Goal: Information Seeking & Learning: Learn about a topic

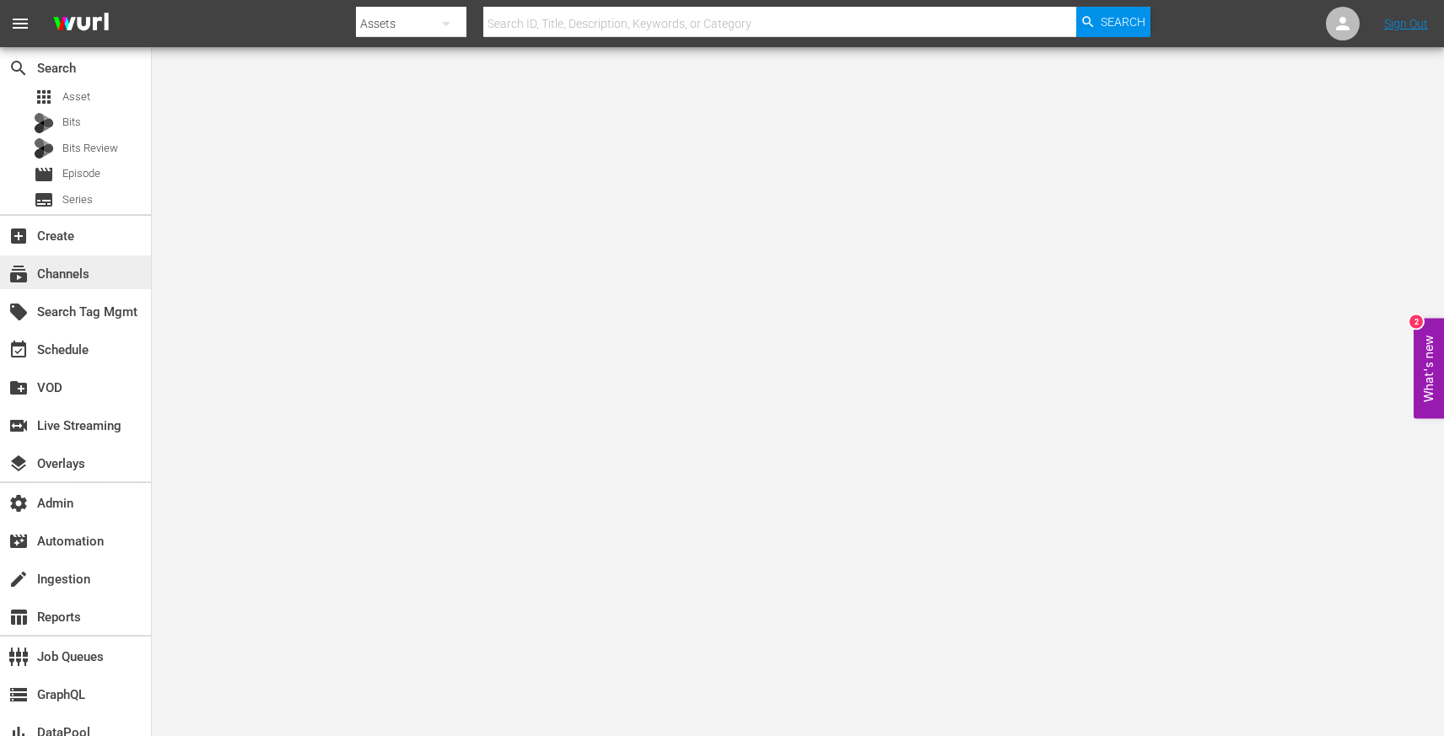
click at [80, 279] on div "subscriptions Channels" at bounding box center [47, 271] width 94 height 15
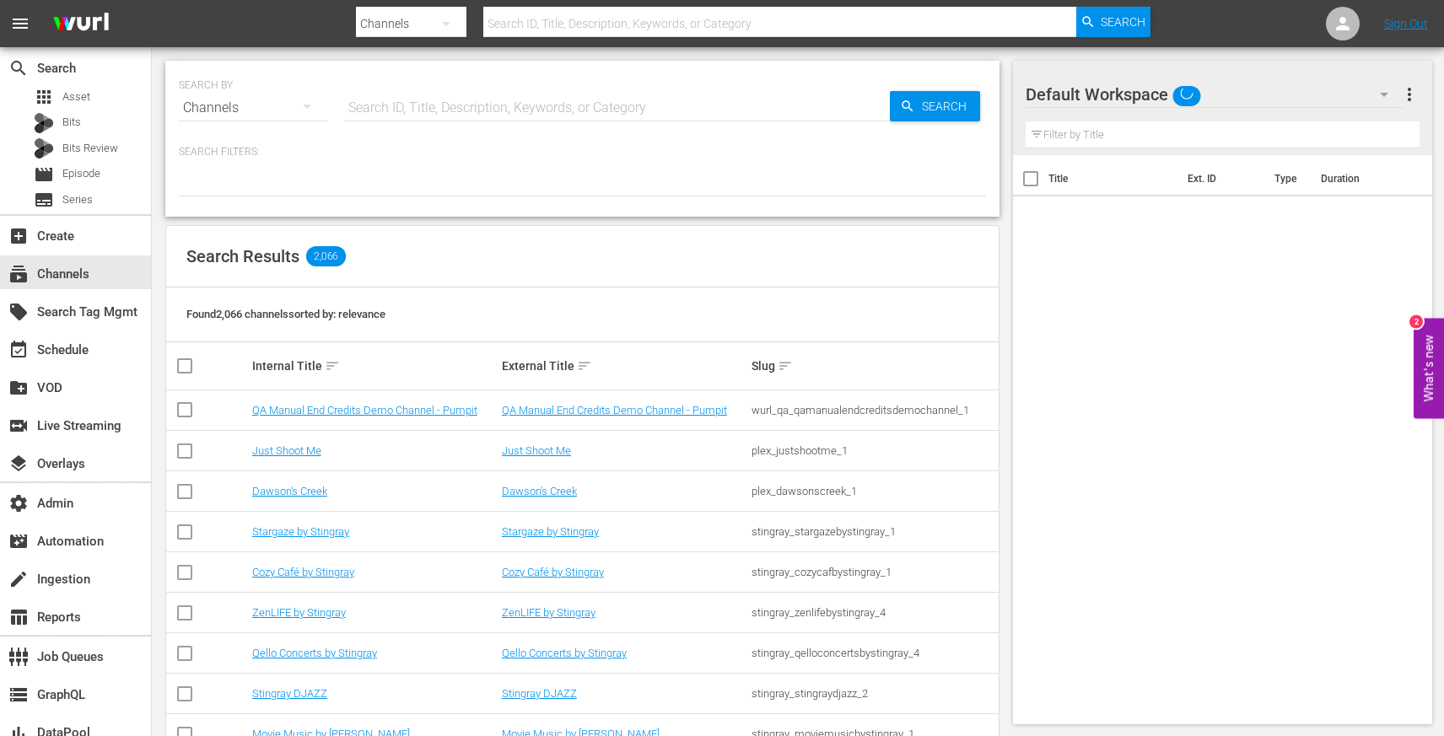
click at [377, 108] on input "text" at bounding box center [617, 108] width 546 height 40
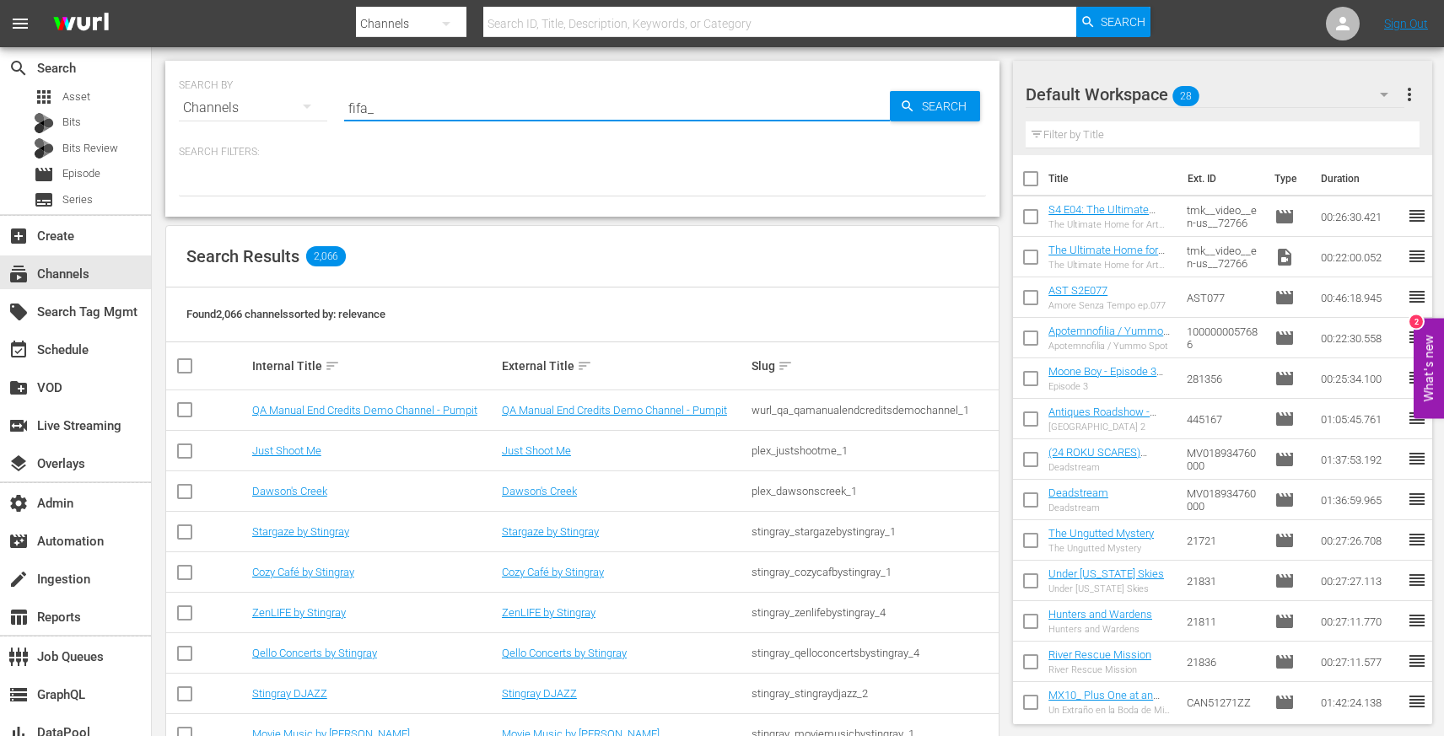
type input "fifa_6"
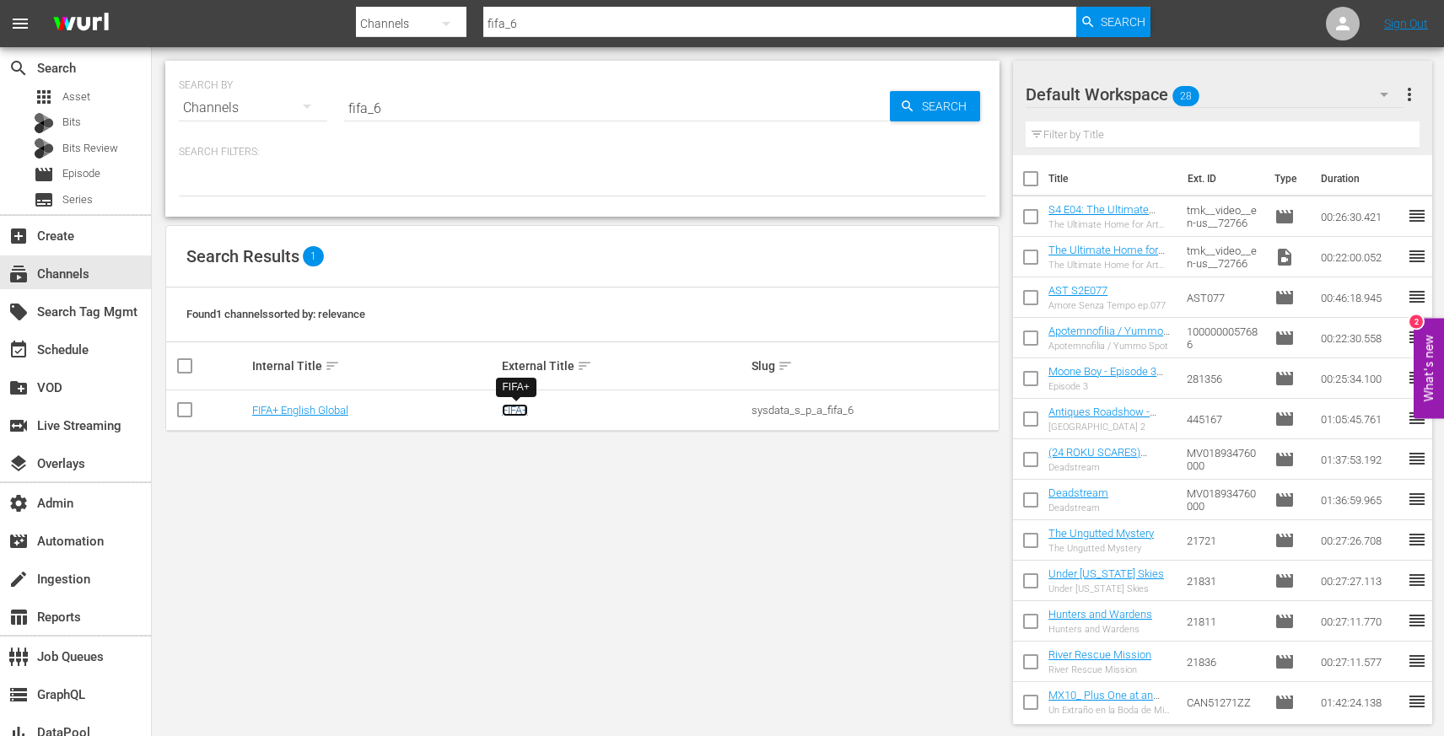
click at [519, 414] on link "FIFA+" at bounding box center [515, 410] width 26 height 13
click at [405, 105] on input "fifa_6" at bounding box center [617, 108] width 546 height 40
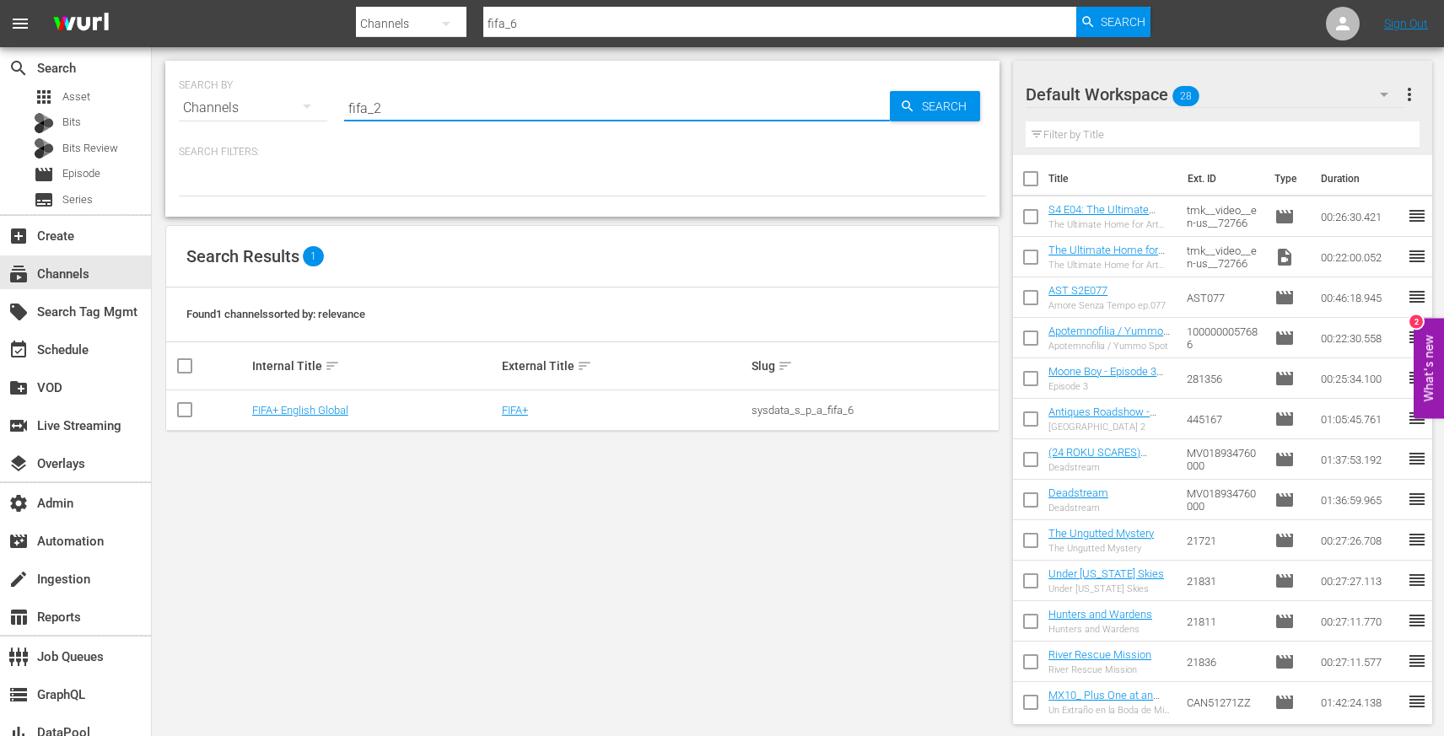
type input "fifa_2"
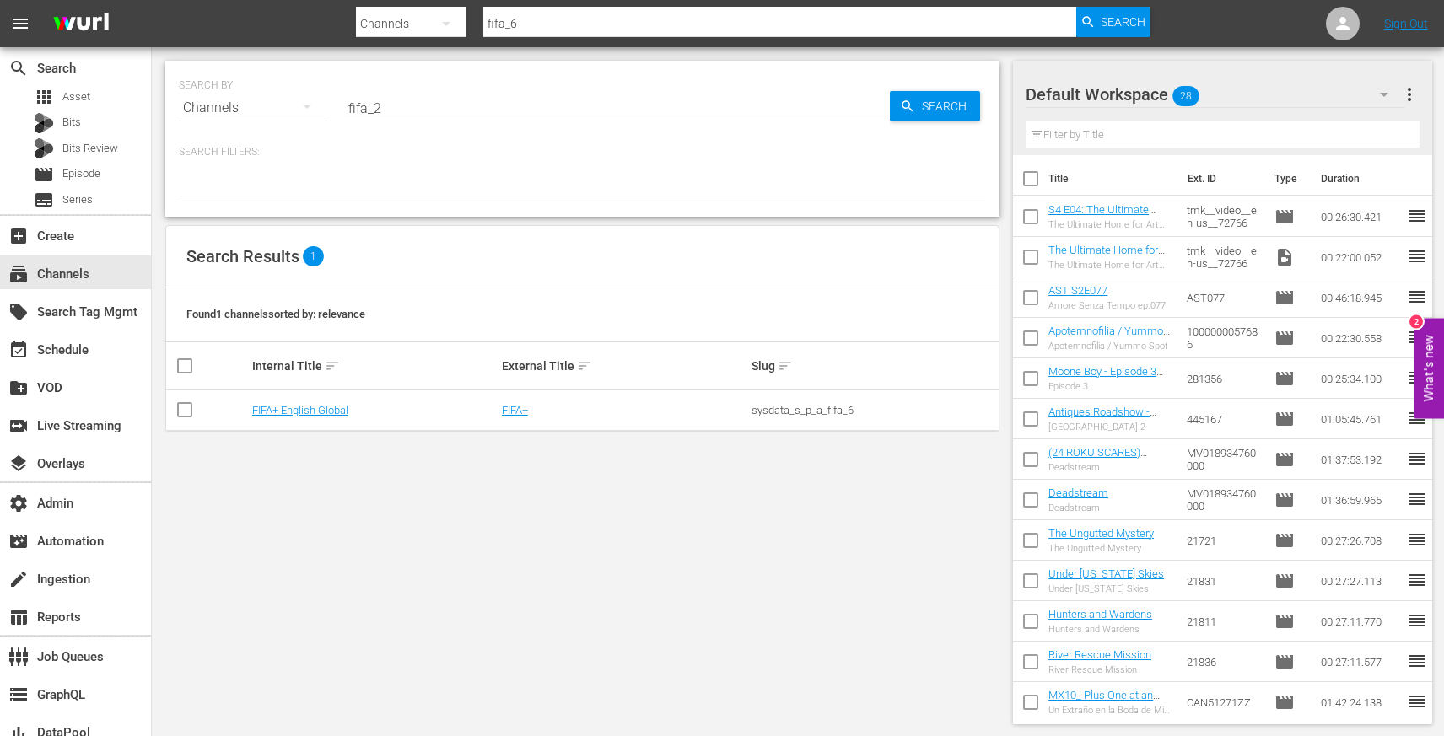
type input "fifa_2"
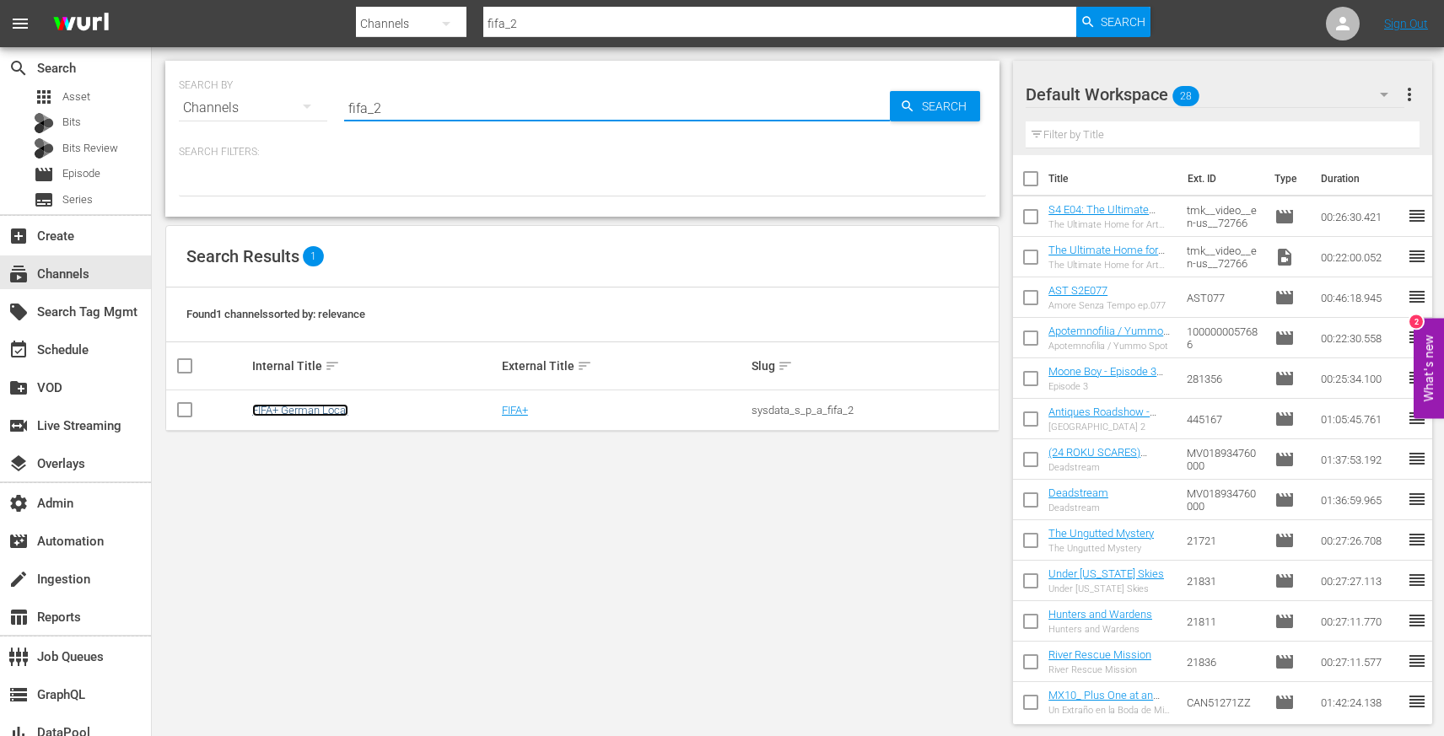
click at [313, 414] on link "FIFA+ German Local" at bounding box center [300, 410] width 96 height 13
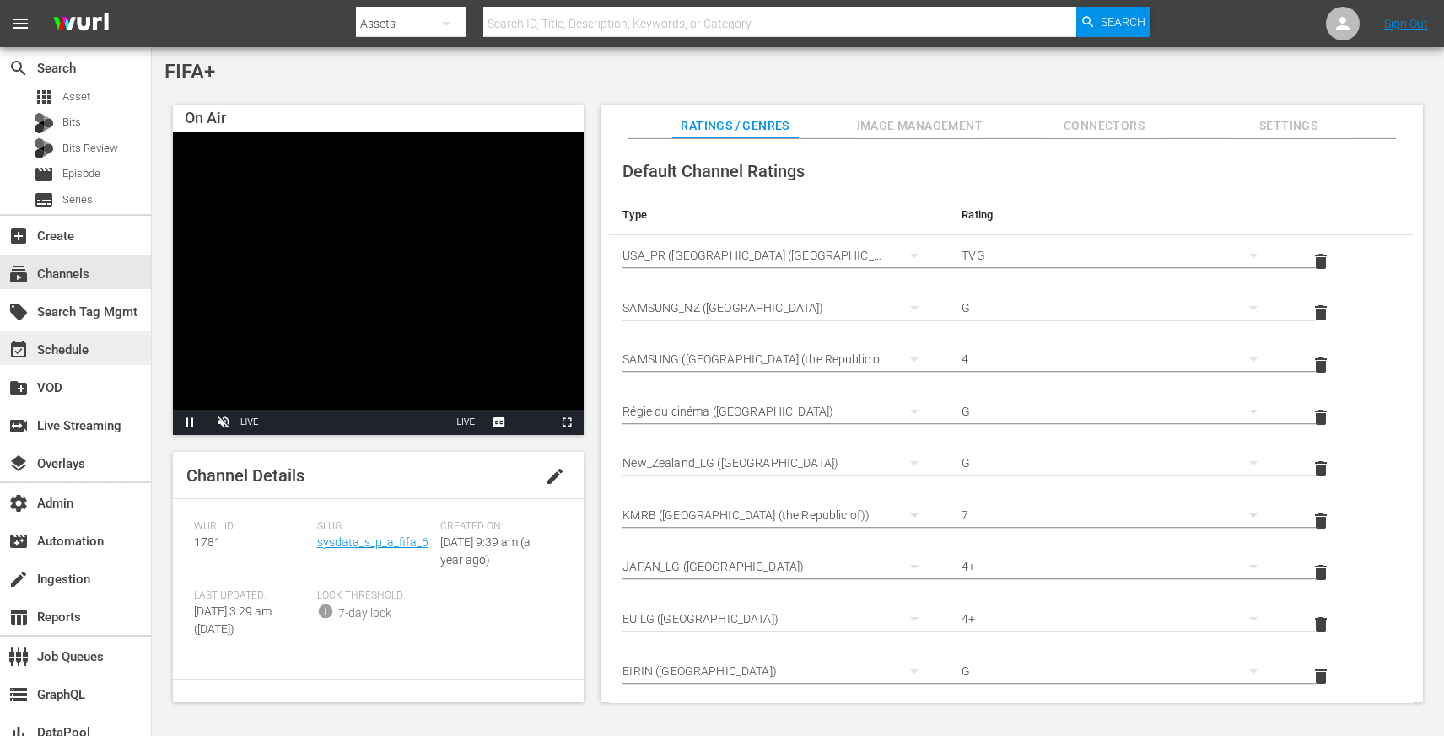
click at [106, 344] on div "event_available Schedule" at bounding box center [75, 348] width 151 height 34
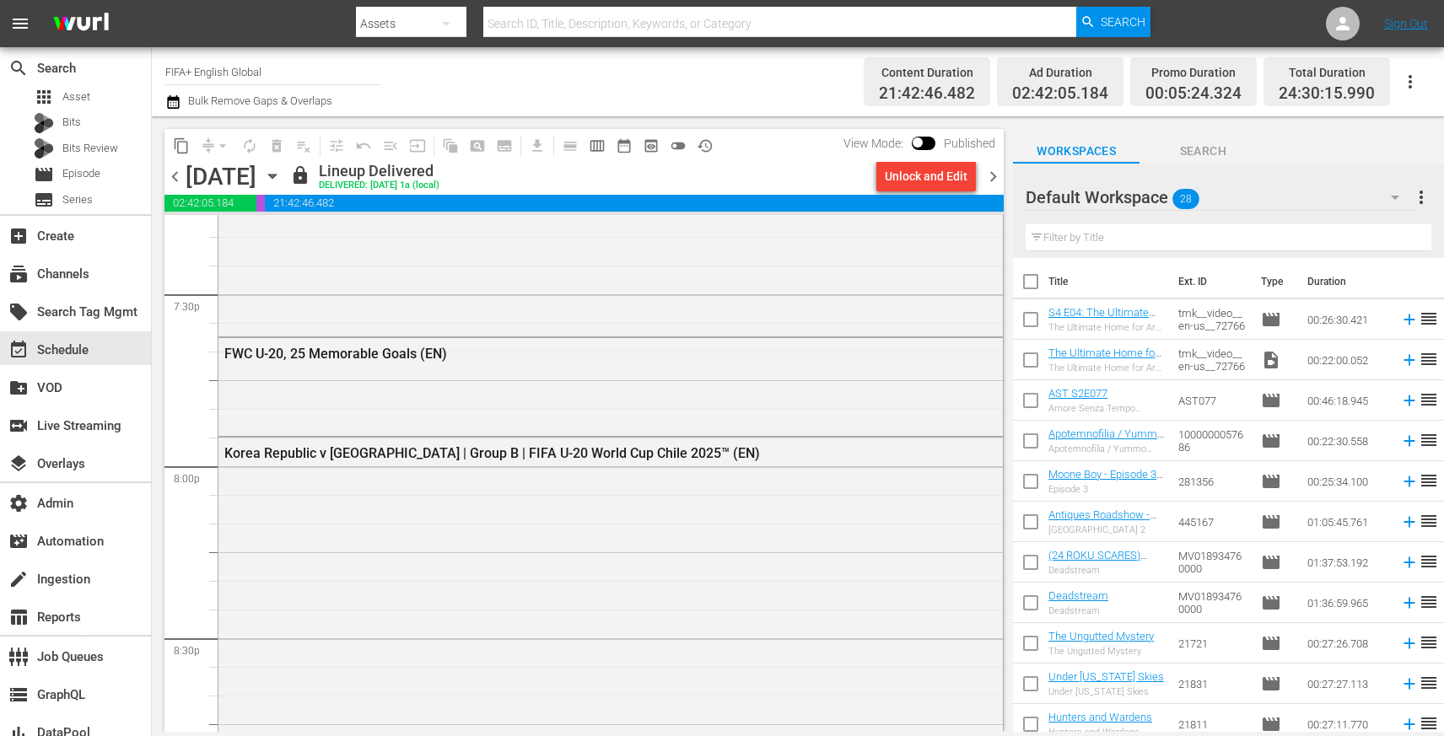
scroll to position [6657, 0]
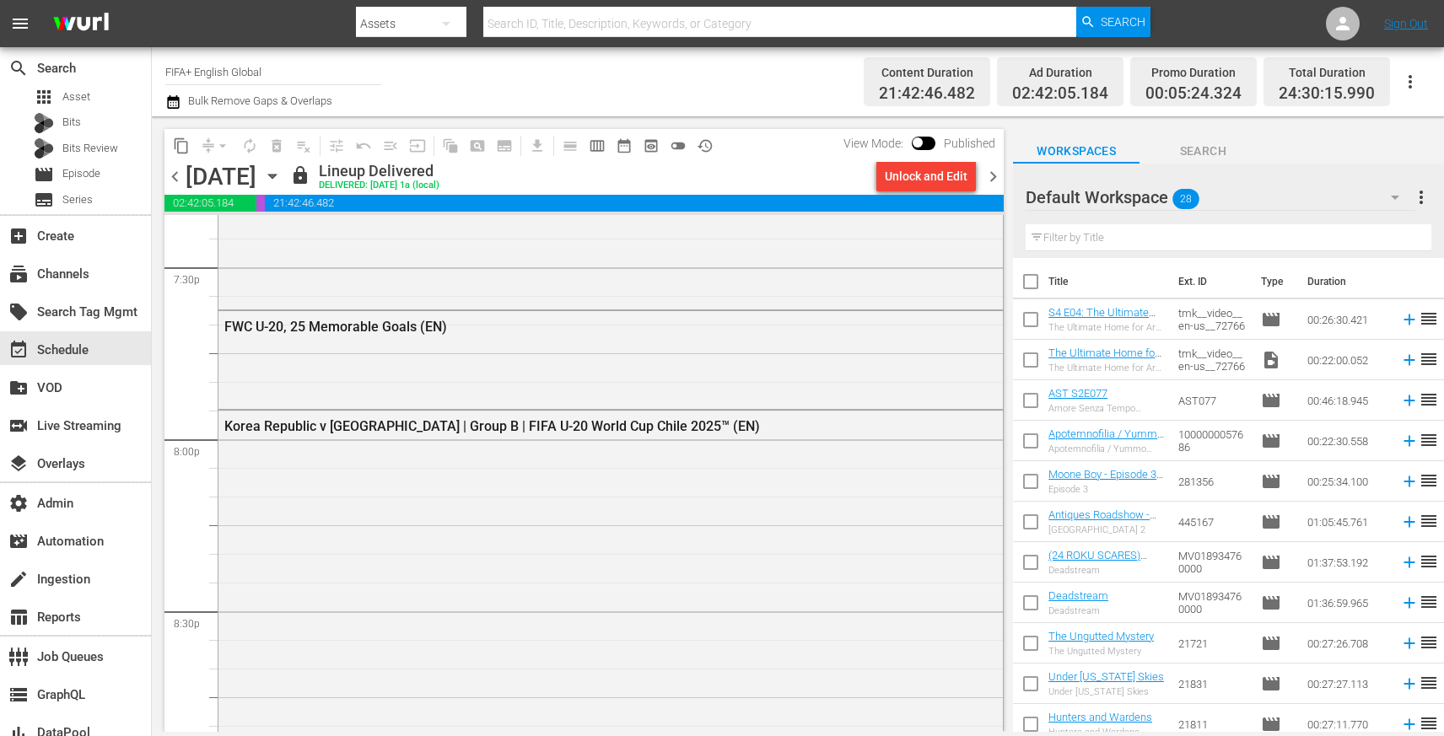
click at [454, 569] on div "Korea Republic v [GEOGRAPHIC_DATA] | Group B | FIFA U-20 World Cup Chile 2025™ …" at bounding box center [610, 713] width 784 height 605
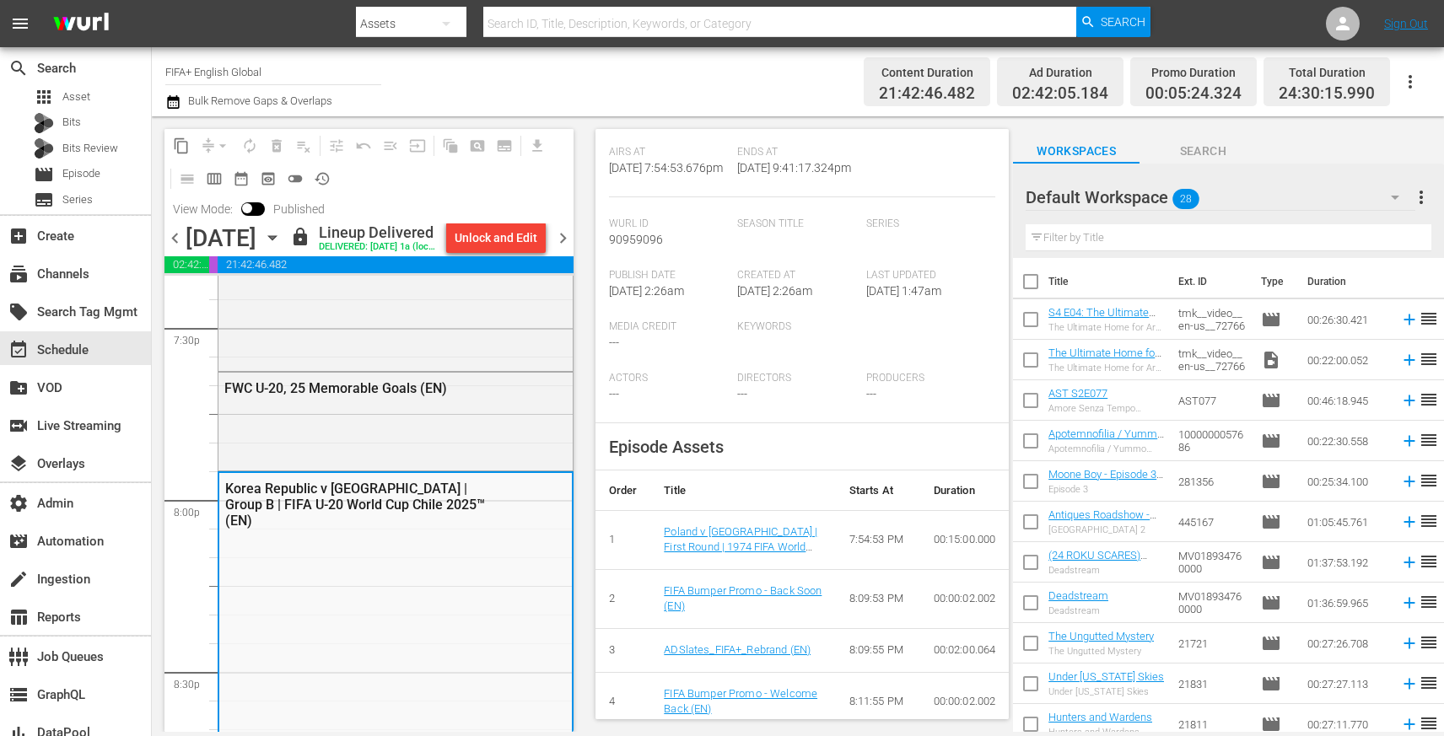
scroll to position [373, 0]
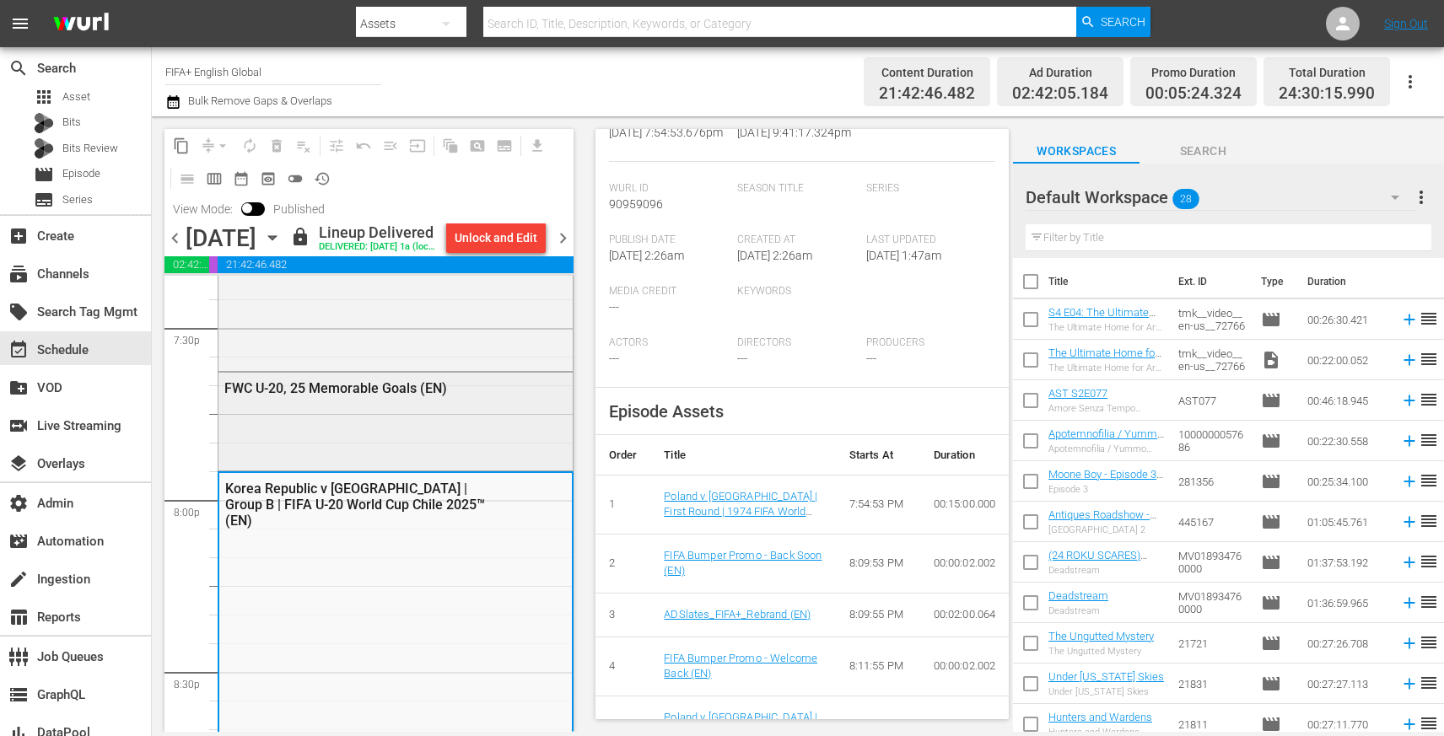
click at [467, 437] on div "FWC U-20, 25 Memorable Goals (EN)" at bounding box center [395, 420] width 354 height 94
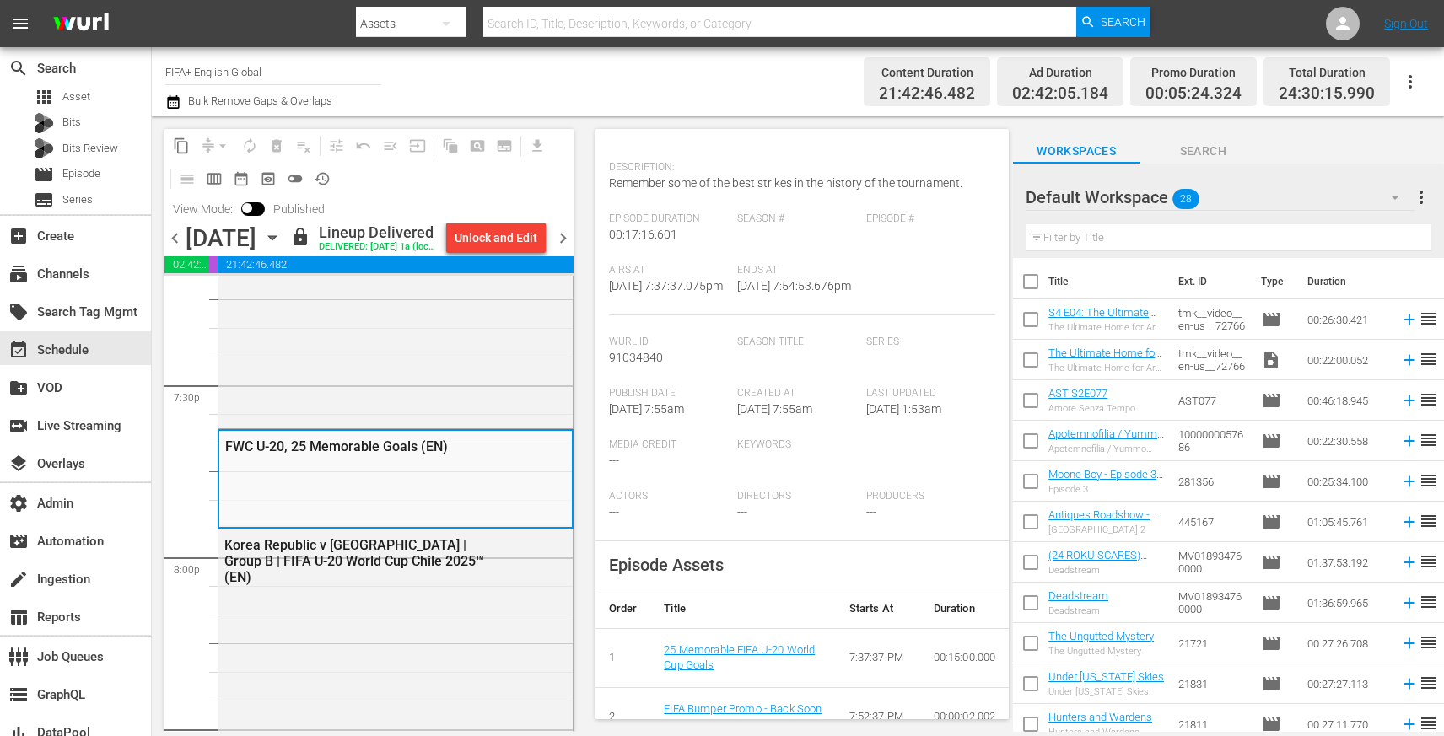
scroll to position [0, 0]
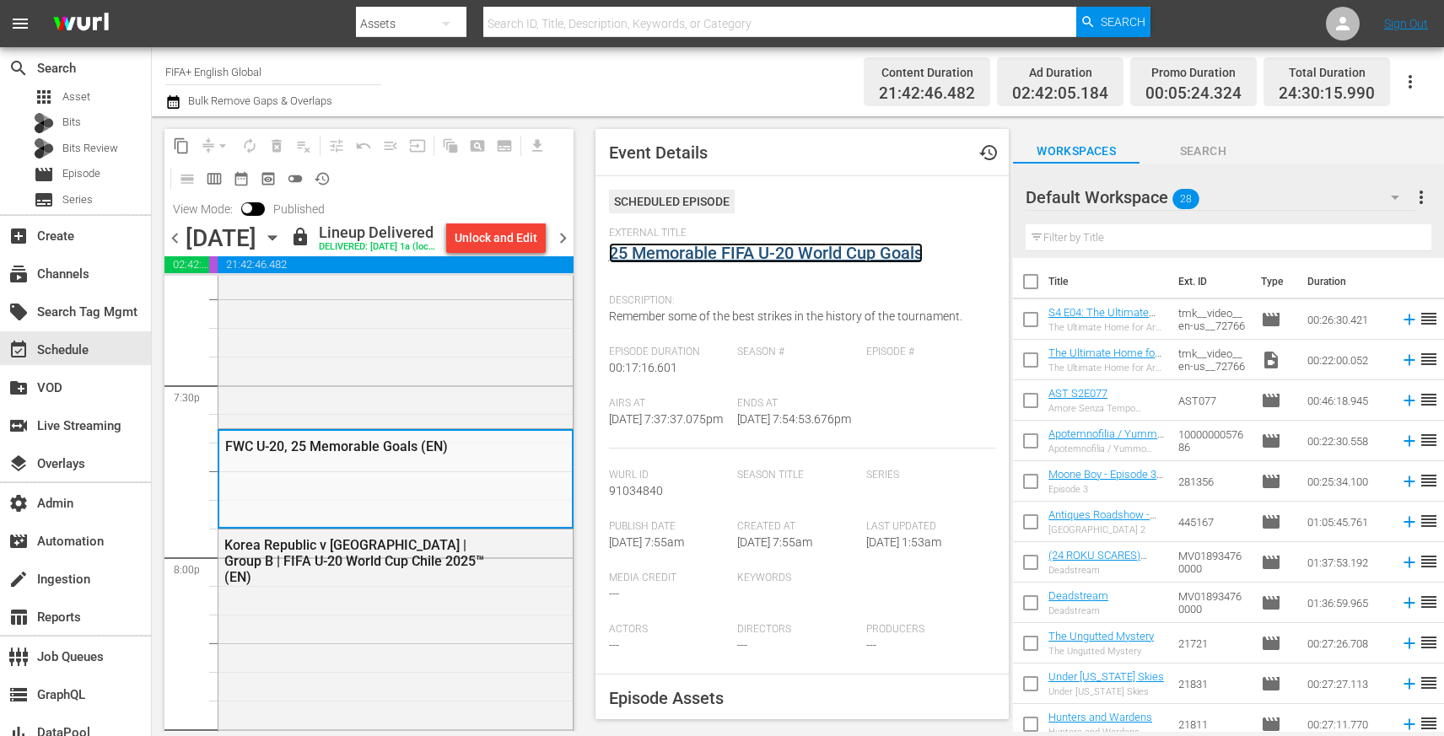
click at [661, 250] on link "25 Memorable FIFA U-20 World Cup Goals" at bounding box center [766, 253] width 314 height 20
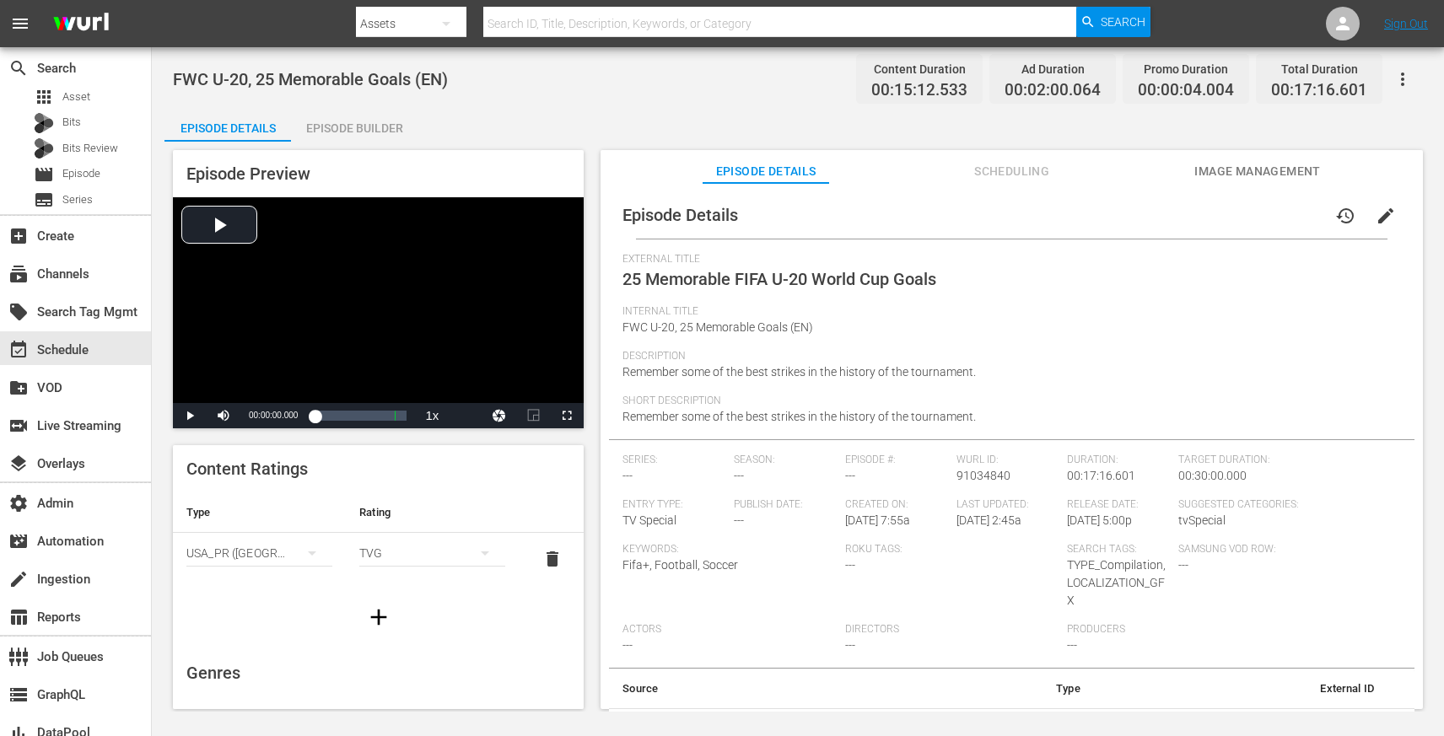
click at [380, 130] on div "Episode Builder" at bounding box center [354, 128] width 126 height 40
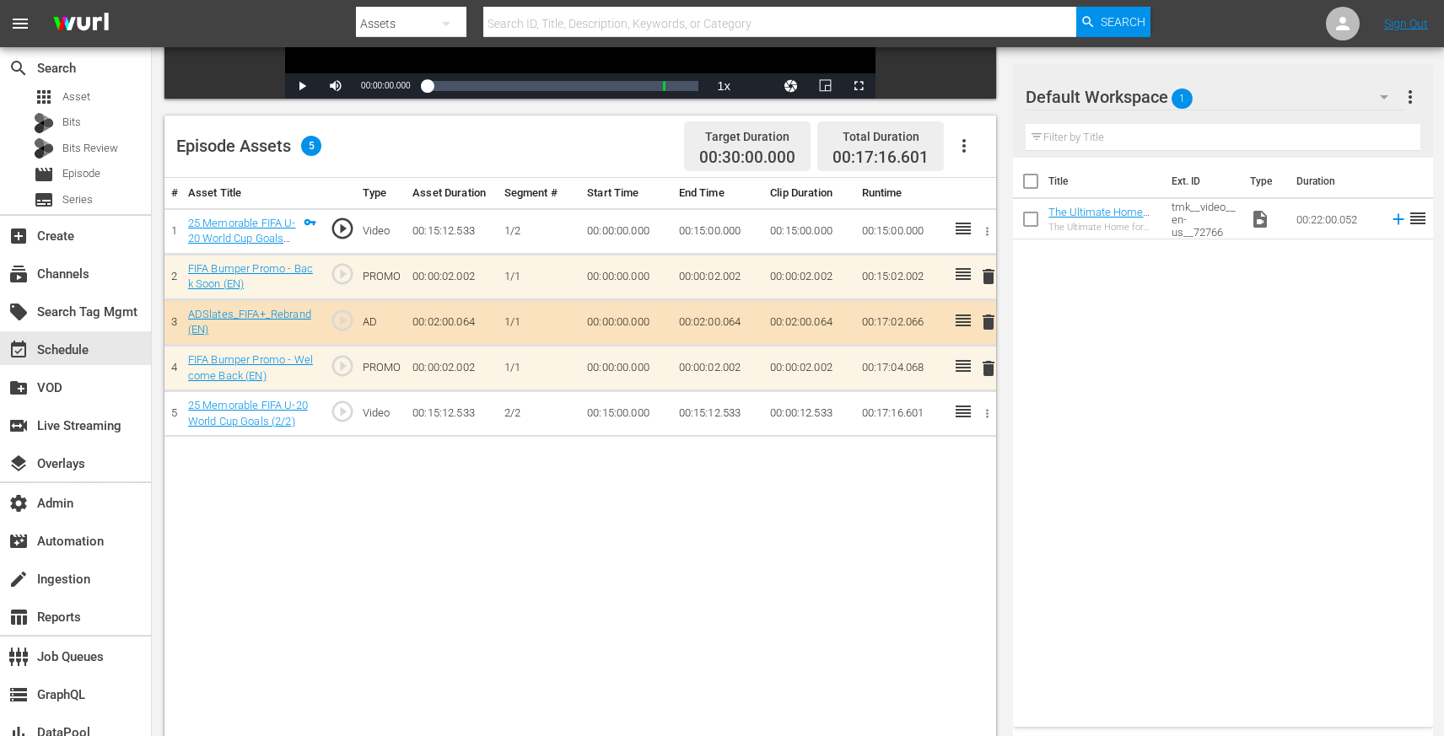
scroll to position [439, 0]
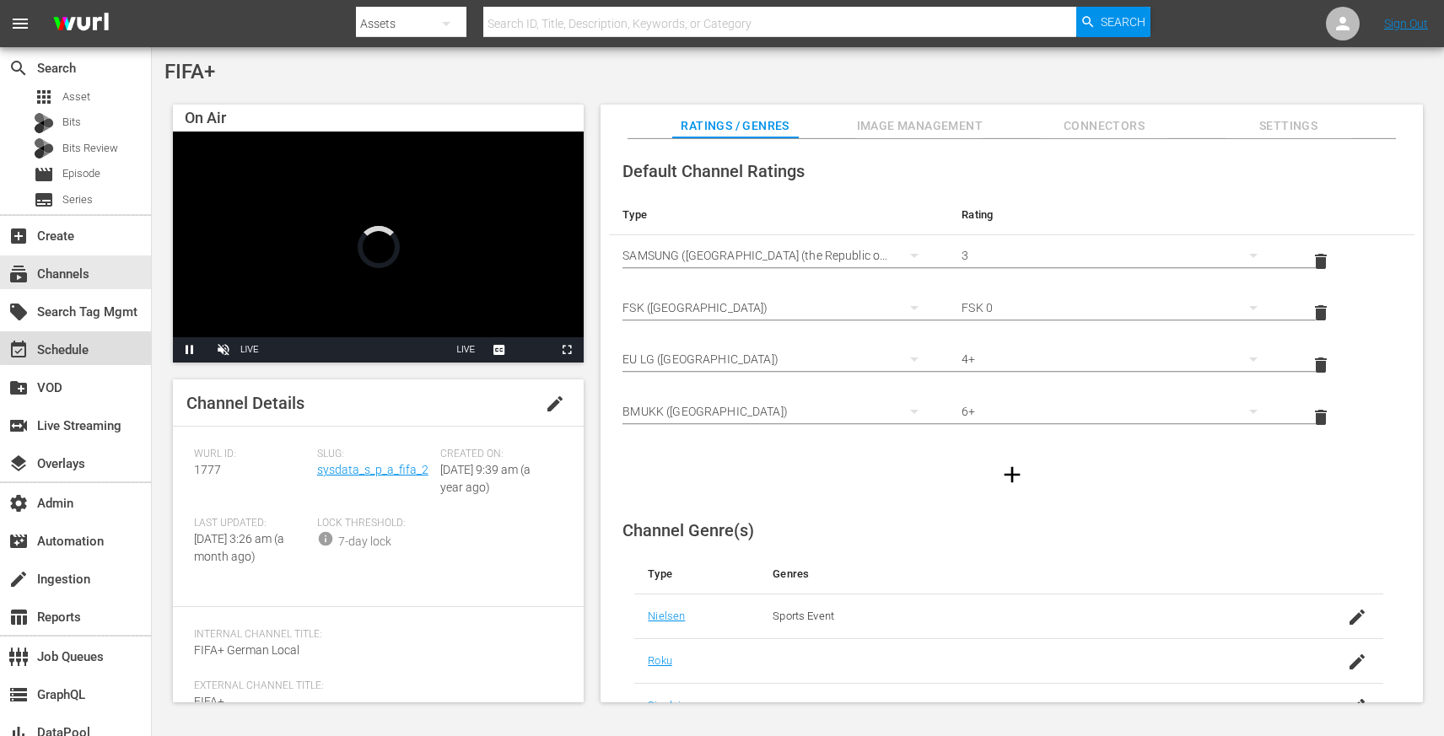
click at [106, 344] on div "event_available Schedule" at bounding box center [75, 348] width 151 height 34
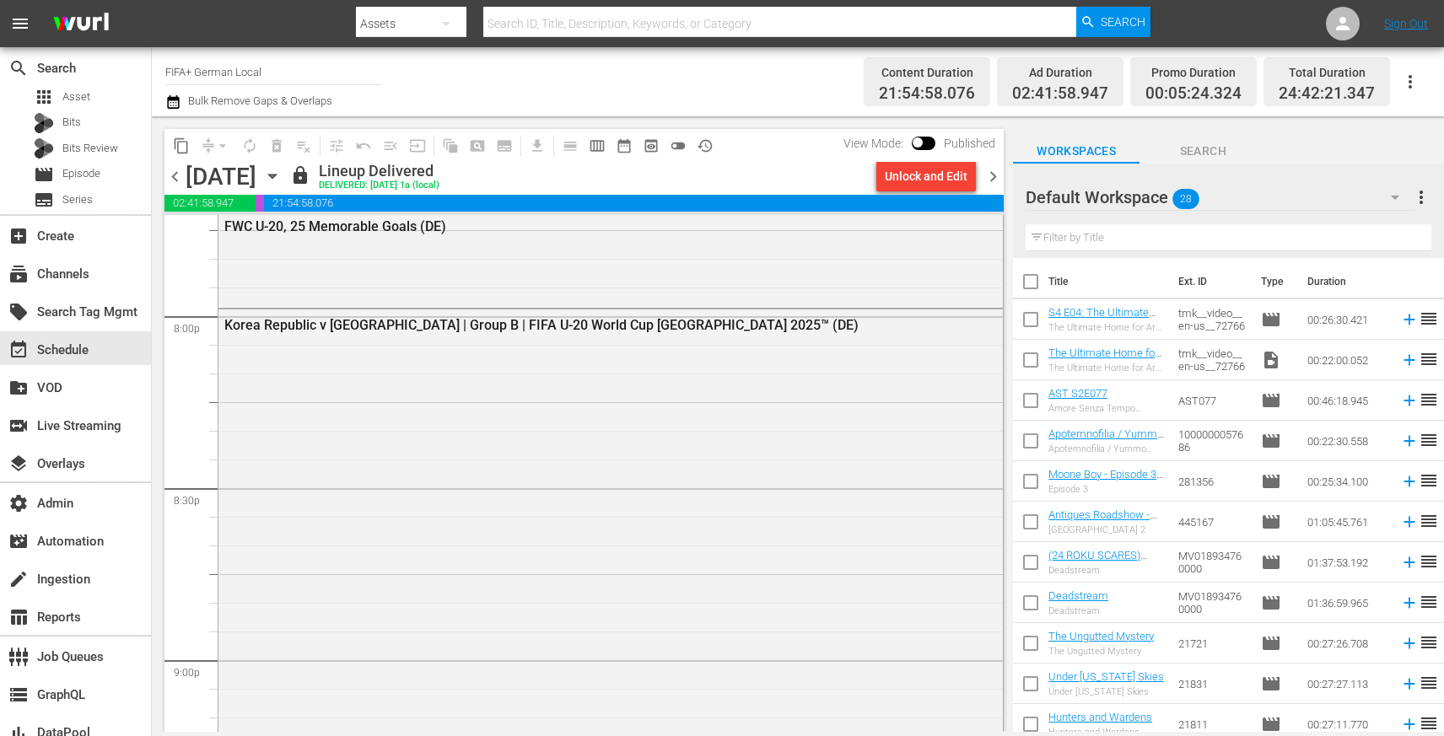
scroll to position [6795, 0]
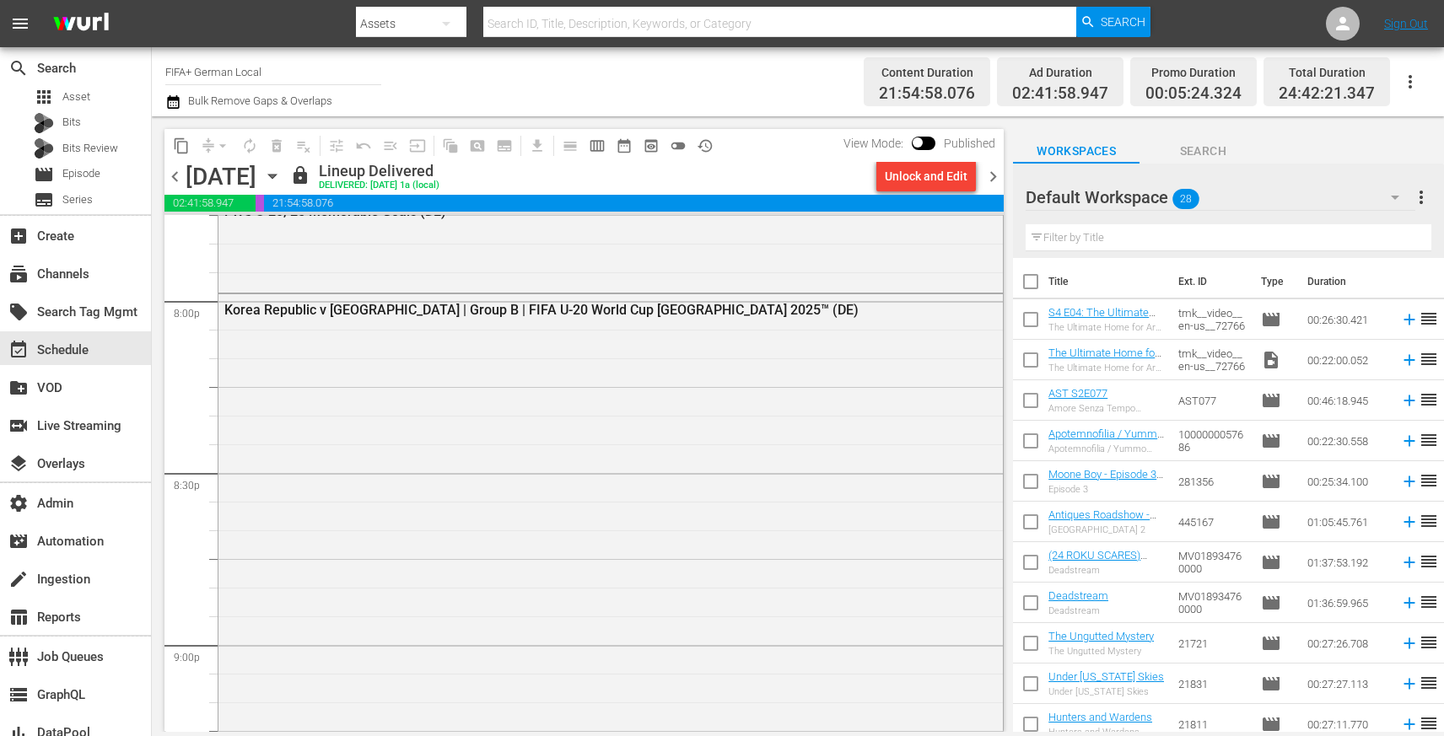
click at [369, 486] on div "Korea Republic v Ukraine | Group B | FIFA U-20 World Cup Chile 2025™ (DE)" at bounding box center [610, 596] width 784 height 605
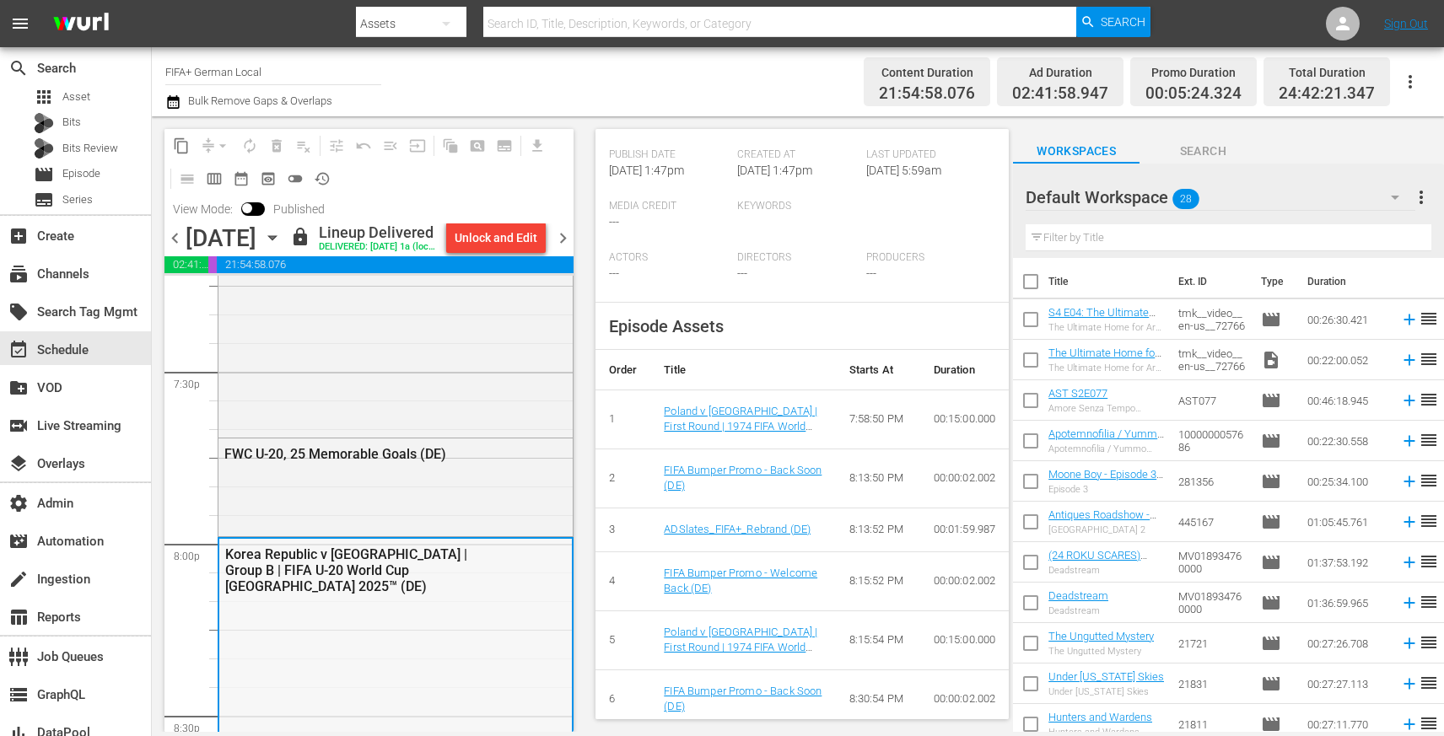
scroll to position [6609, 0]
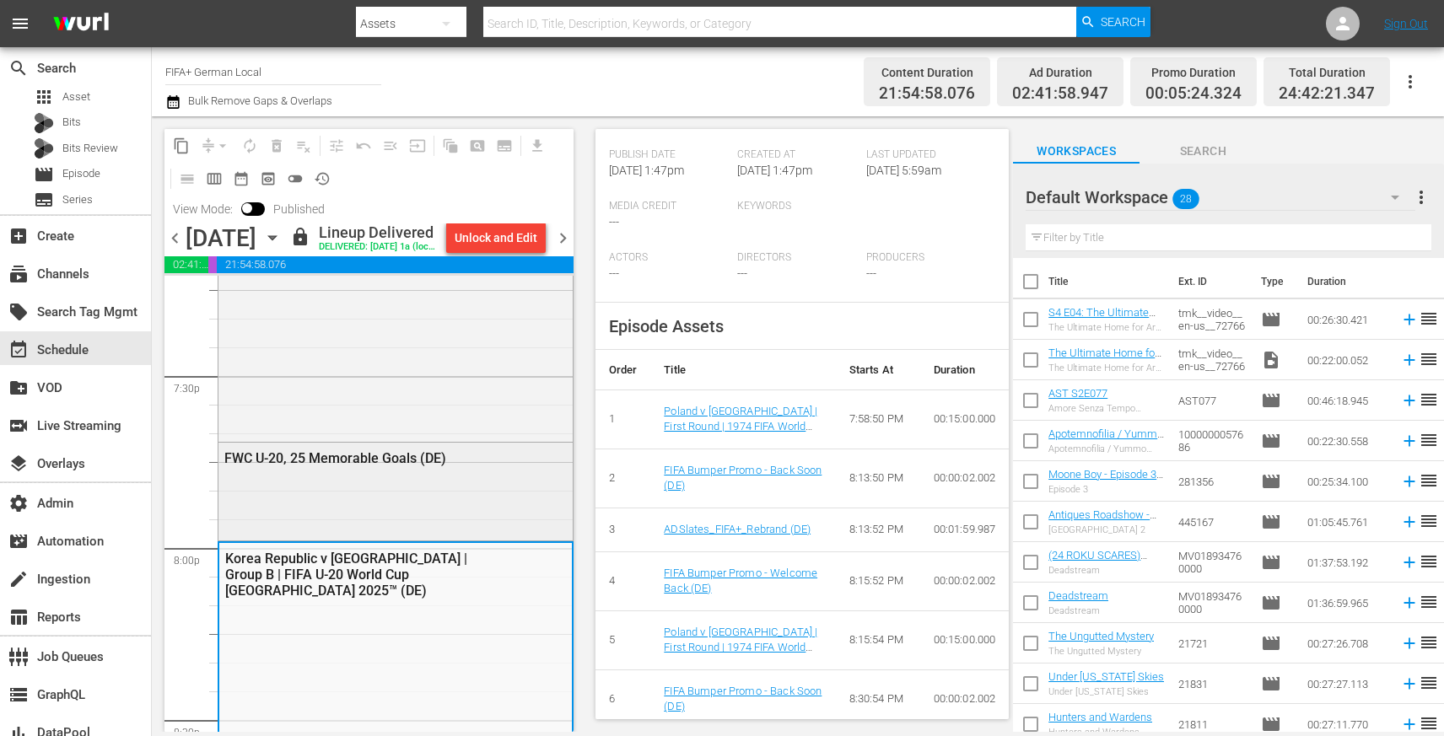
click at [508, 508] on div "FWC U-20, 25 Memorable Goals (DE)" at bounding box center [395, 490] width 354 height 94
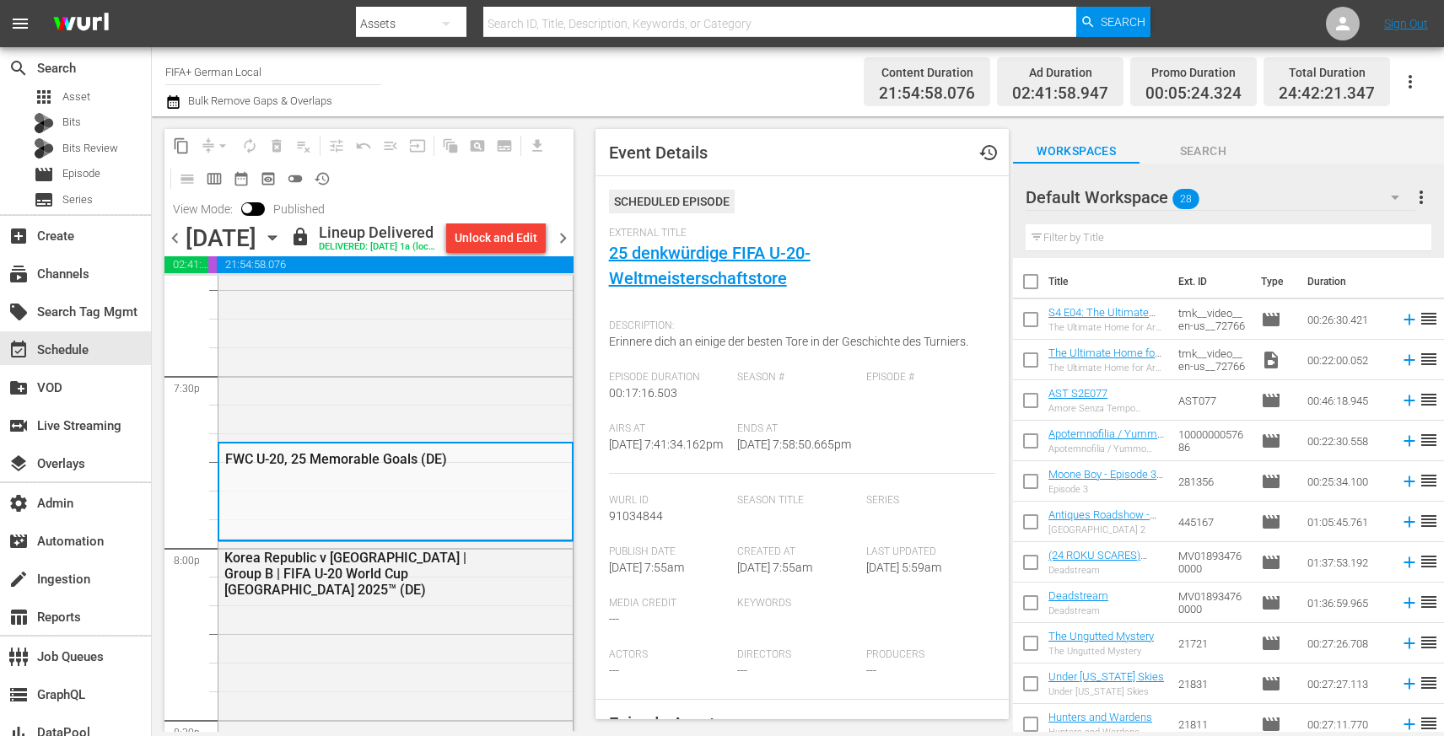
scroll to position [366, 0]
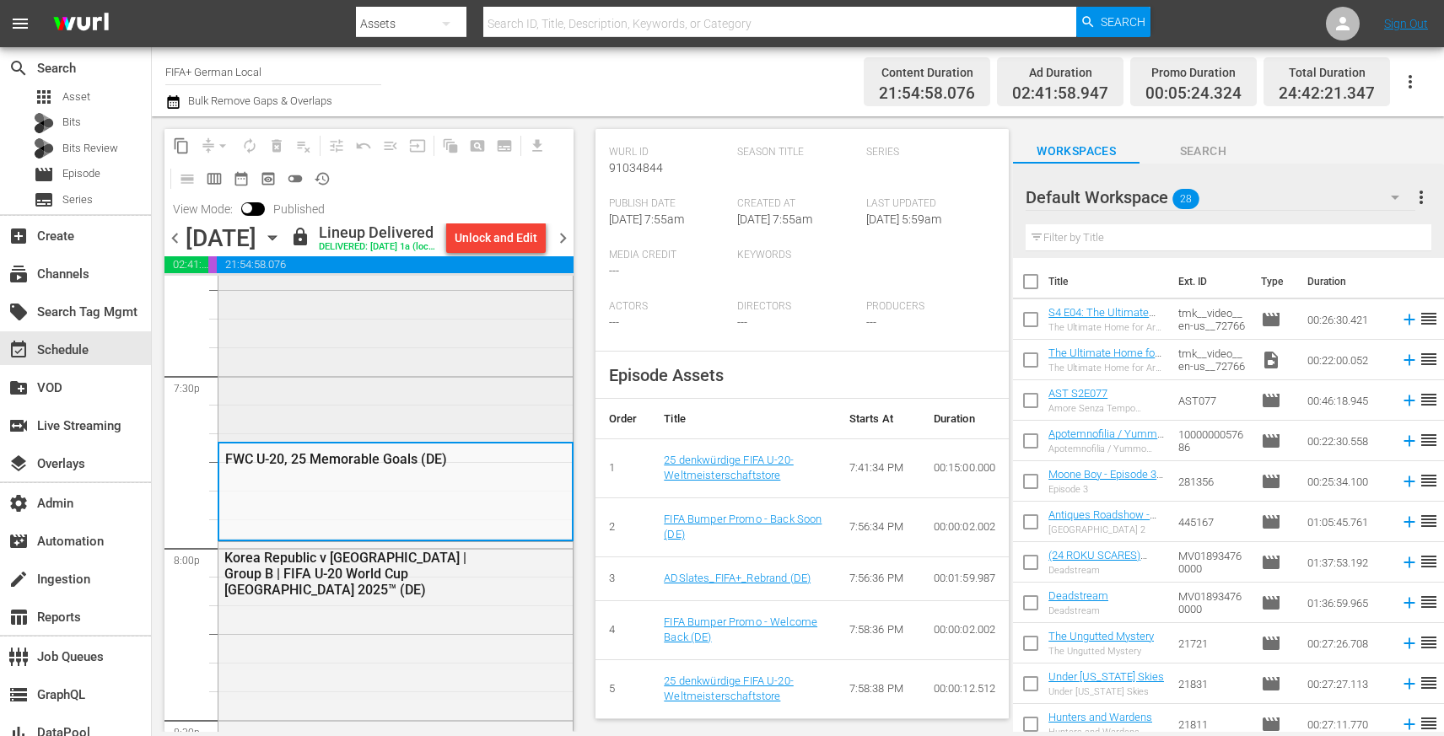
click at [402, 422] on div "FWC 2014, Brazil v Germany, Semifinal - FMR (DE)" at bounding box center [395, 121] width 354 height 633
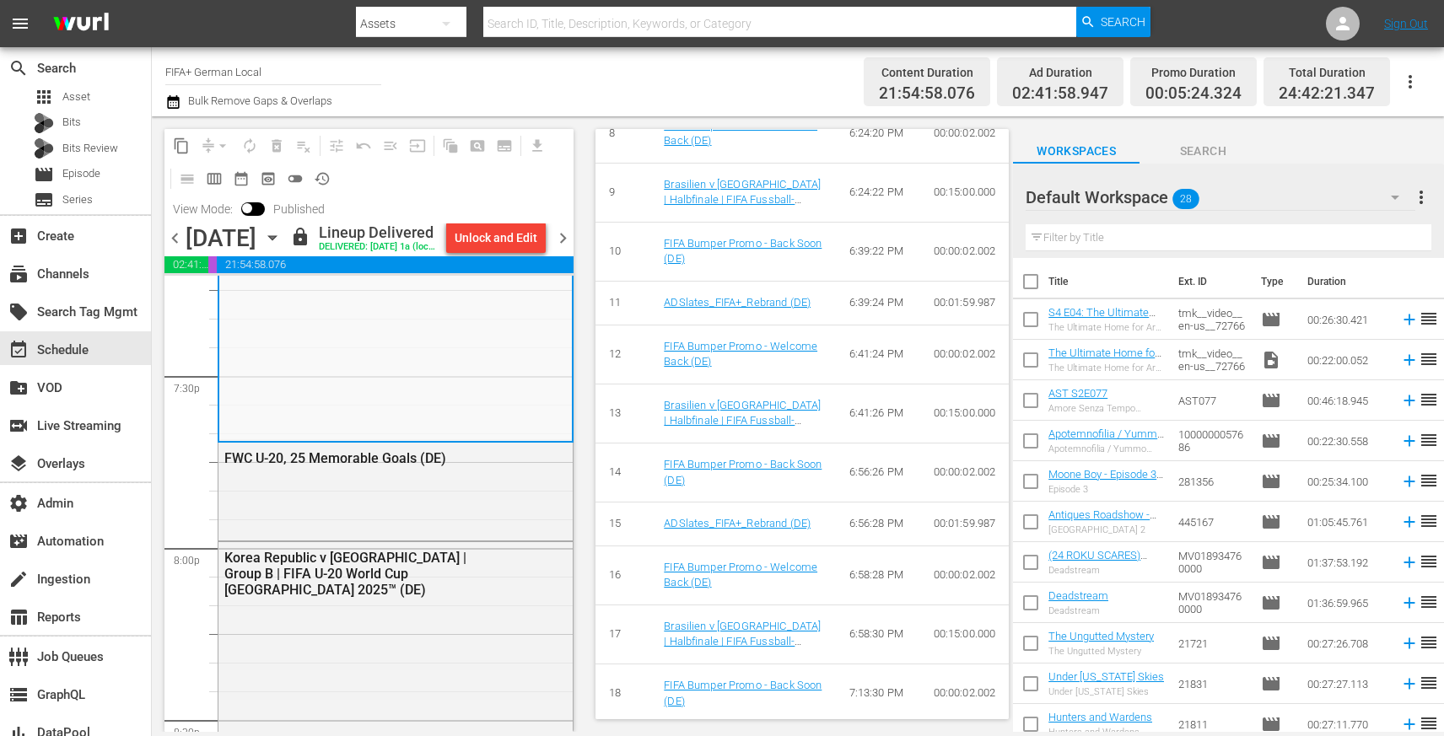
scroll to position [1515, 0]
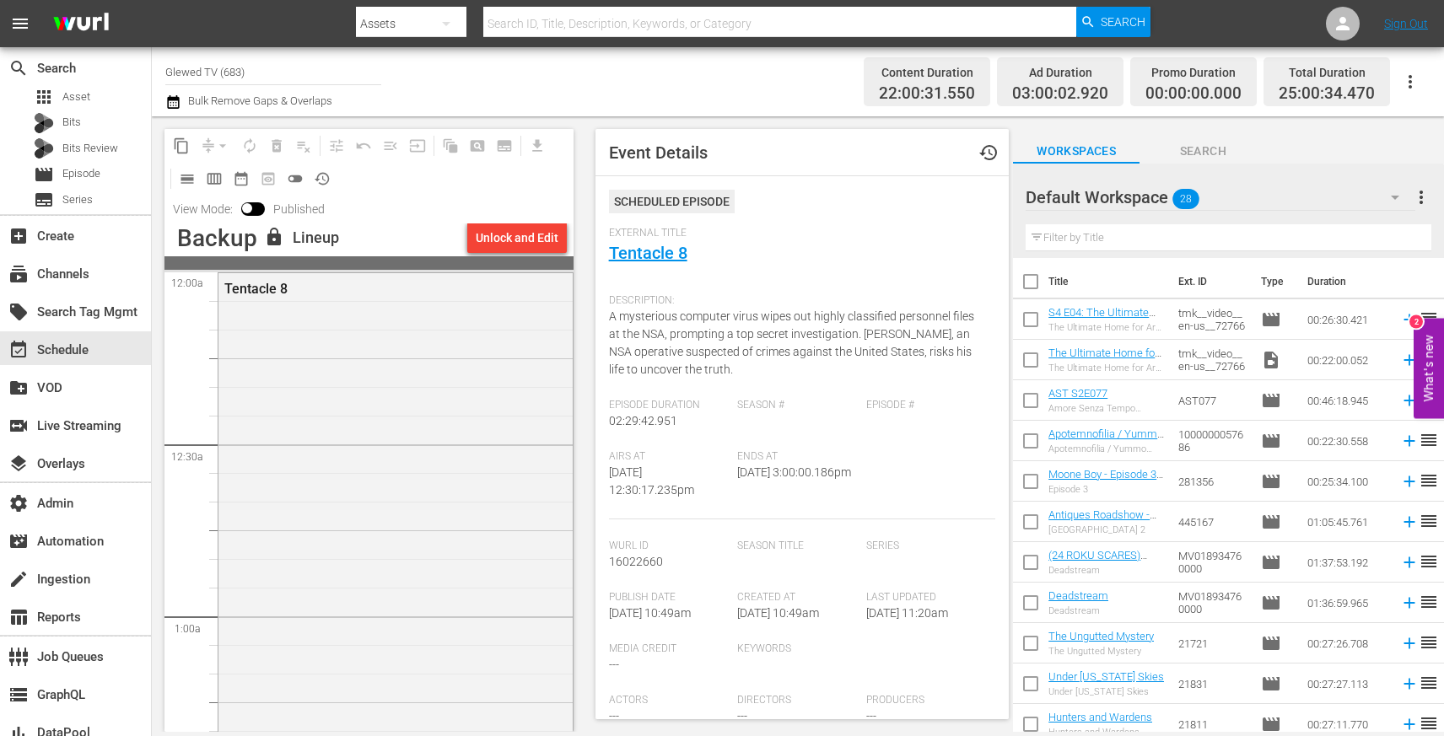
scroll to position [436, 0]
